Goal: Check status: Check status

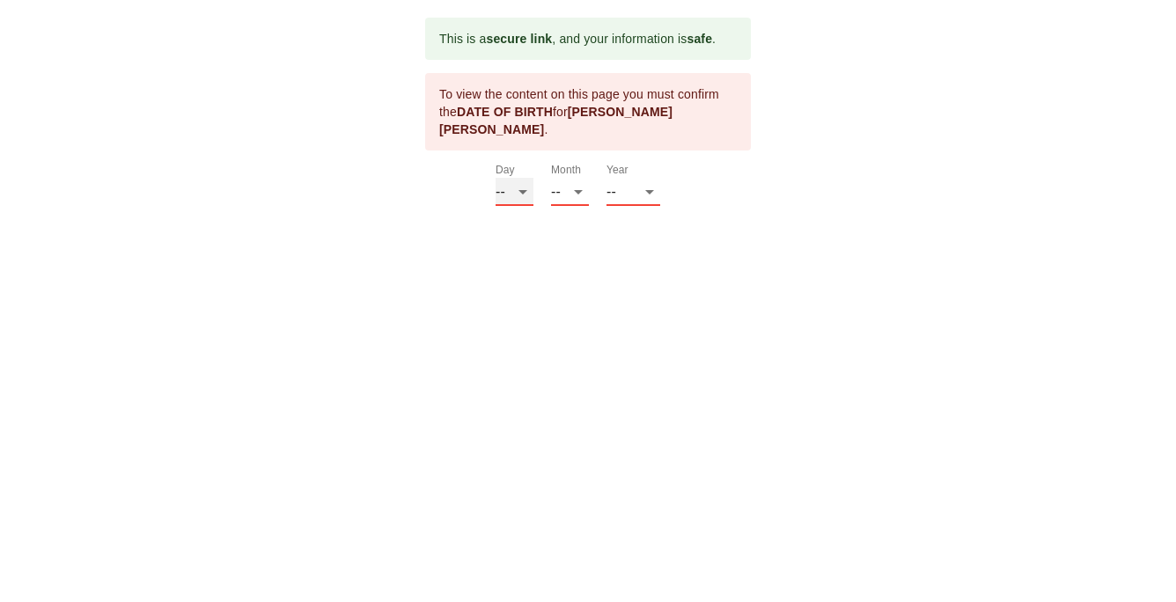
click at [530, 181] on select "-- 01 02 03 04 05 06 07 08 09 10 11 12 13 14 15 16 17 18 19 20 21 22 23 24 25 2…" at bounding box center [515, 192] width 38 height 28
select select "06"
click at [496, 178] on select "-- 01 02 03 04 05 06 07 08 09 10 11 12 13 14 15 16 17 18 19 20 21 22 23 24 25 2…" at bounding box center [515, 192] width 38 height 28
click at [569, 178] on select "-- 01 02 03 04 05 06 07 08 09 10 11 12" at bounding box center [570, 192] width 38 height 28
select select "07"
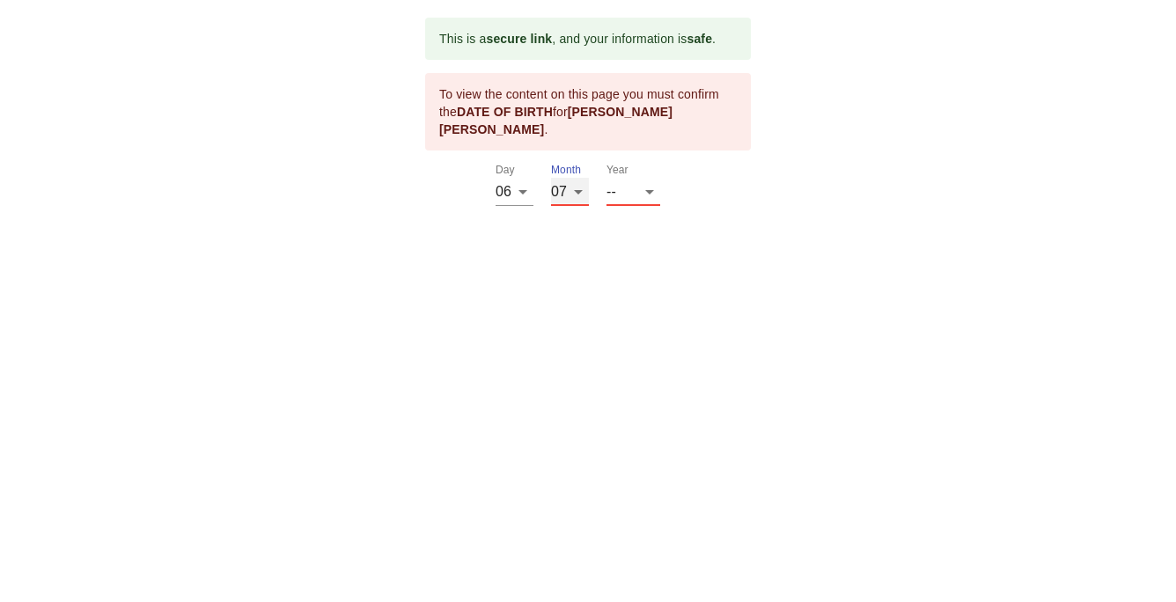
click at [551, 178] on select "-- 01 02 03 04 05 06 07 08 09 10 11 12" at bounding box center [570, 192] width 38 height 28
click at [628, 178] on select "-- 2025 2024 2023 2022 2021 2020 2019 2018 2017 2016 2015 2014 2013 2012 2011 2…" at bounding box center [634, 192] width 54 height 28
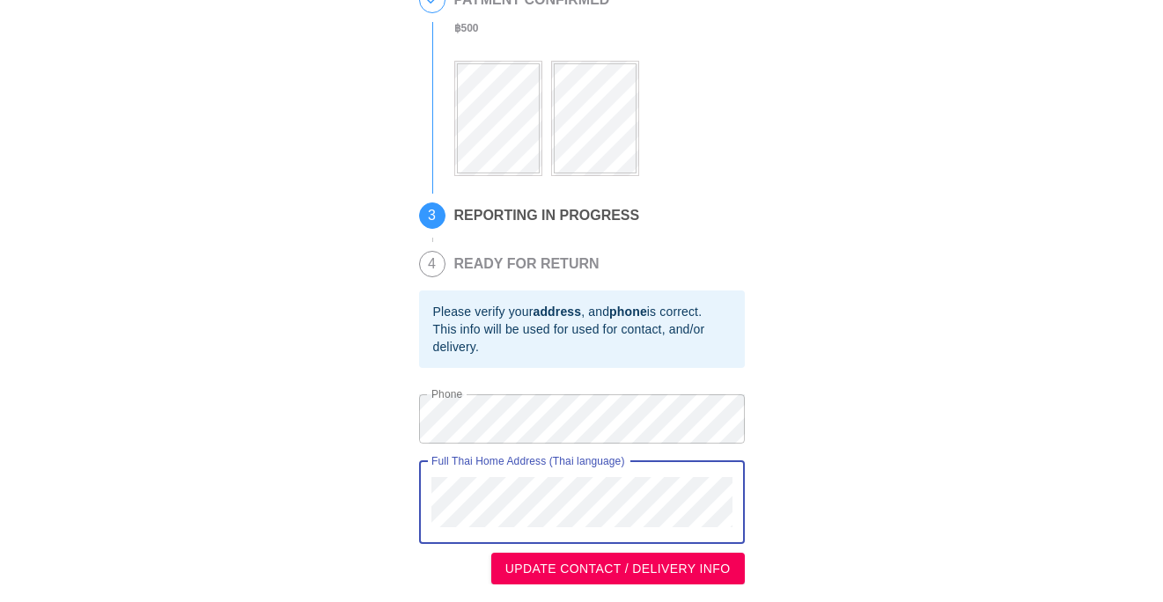
scroll to position [317, 0]
click at [648, 559] on span "UPDATE CONTACT / DELIVERY INFO" at bounding box center [617, 569] width 225 height 22
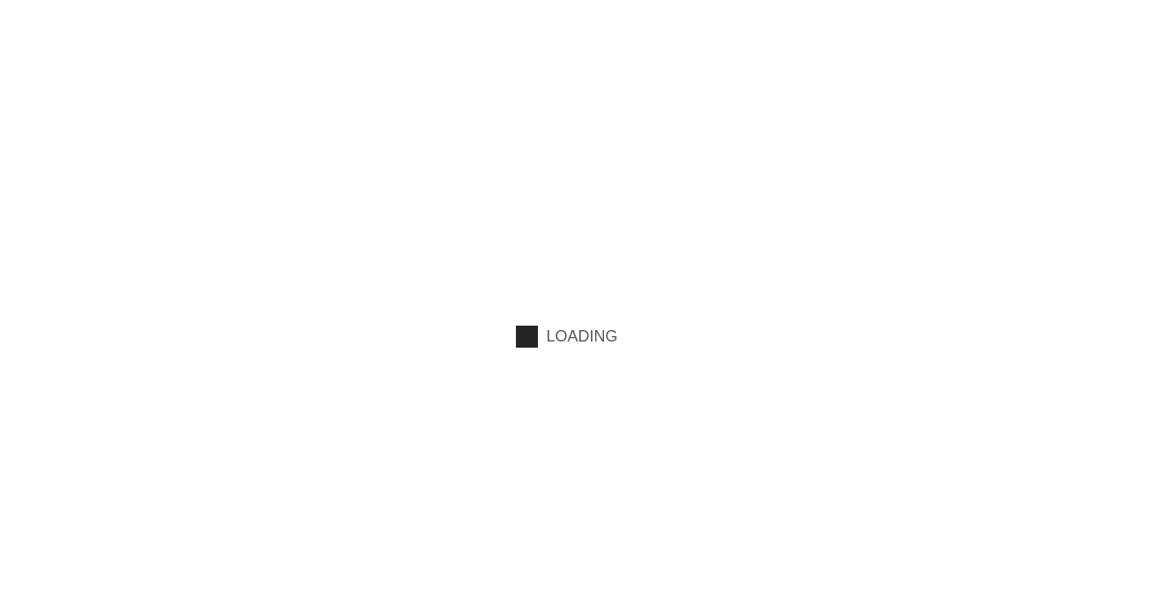
scroll to position [0, 0]
